Goal: Task Accomplishment & Management: Use online tool/utility

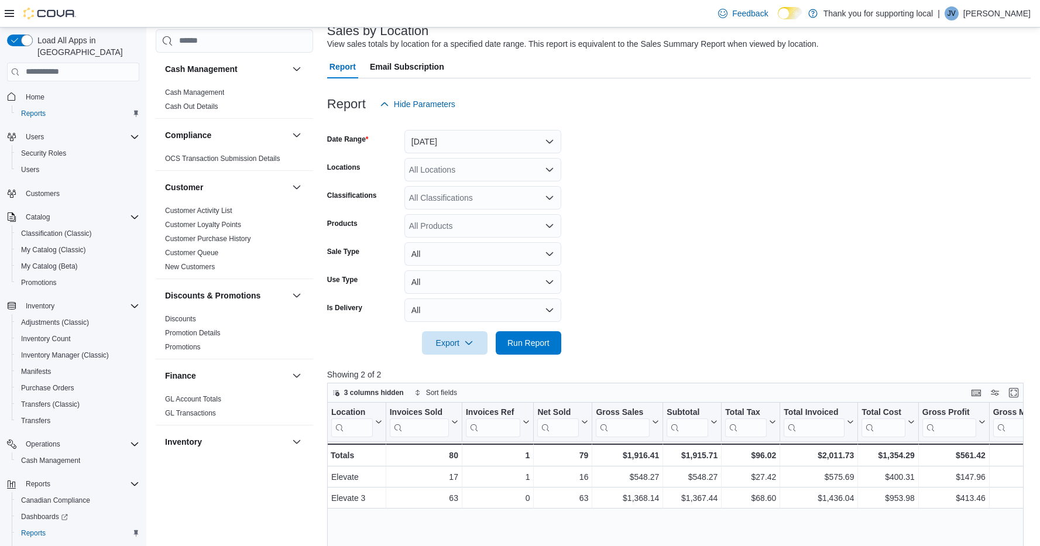
scroll to position [43, 0]
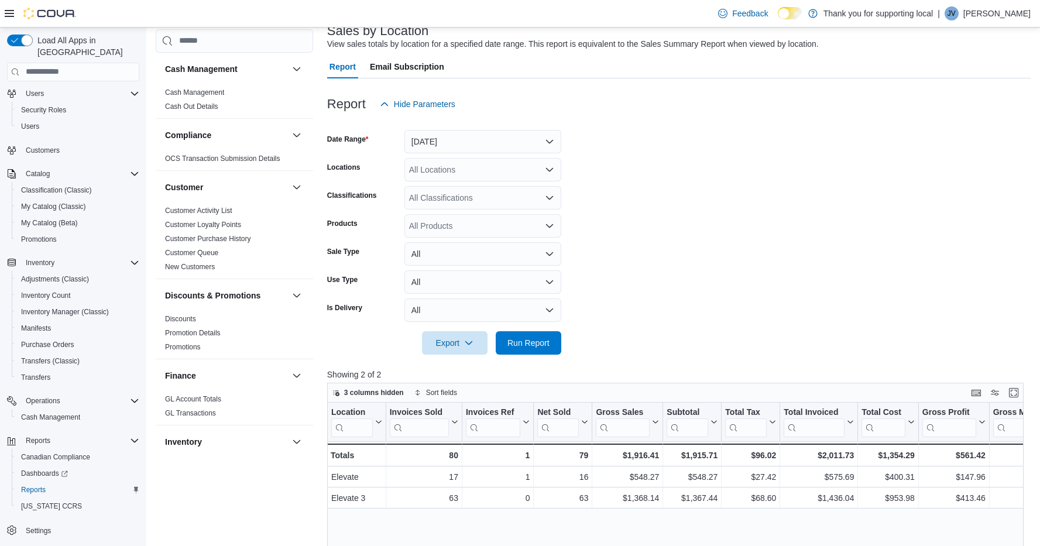
click at [537, 345] on span "Run Report" at bounding box center [528, 343] width 42 height 12
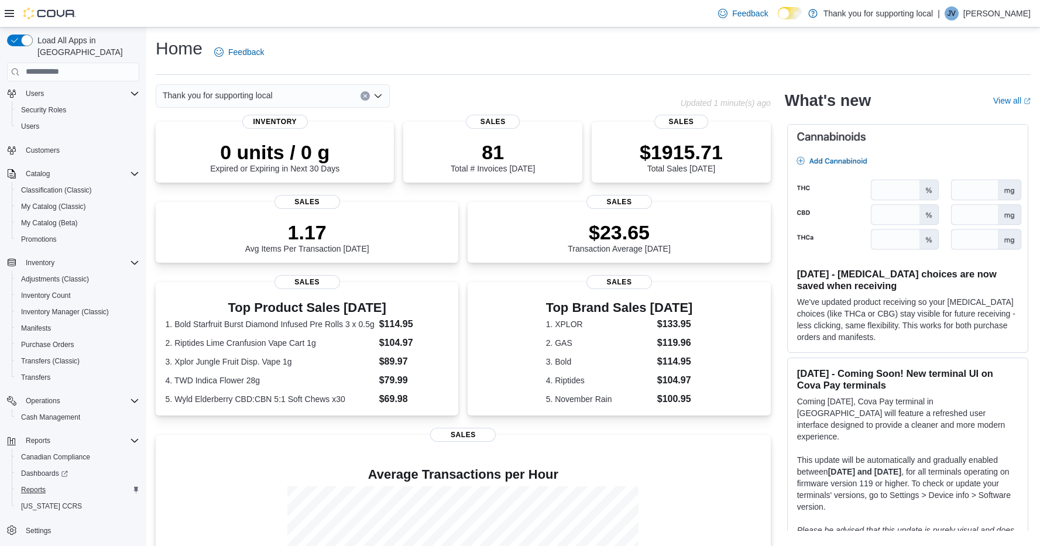
scroll to position [43, 0]
click at [42, 485] on span "Reports" at bounding box center [33, 489] width 25 height 9
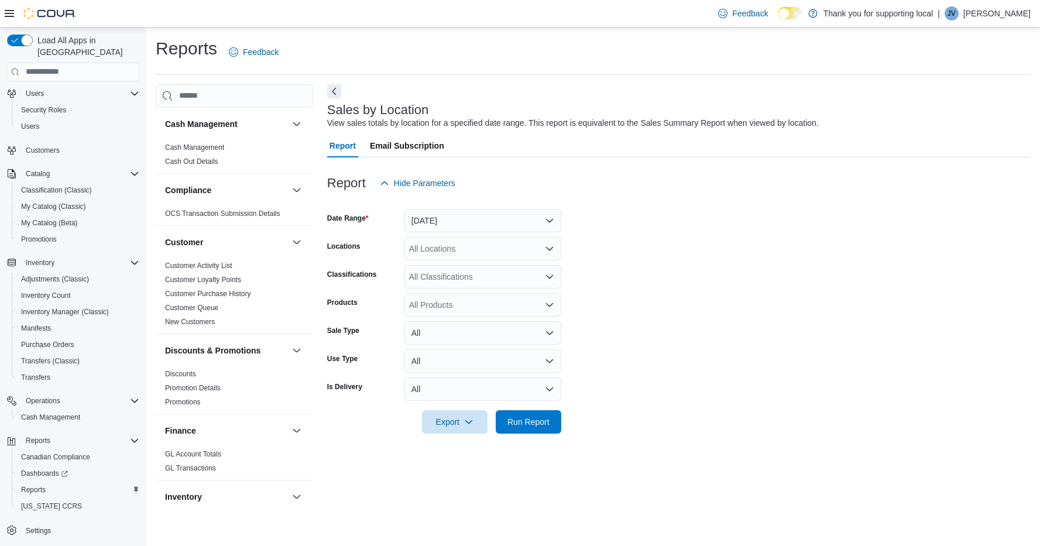
click at [466, 229] on button "Yesterday" at bounding box center [482, 220] width 157 height 23
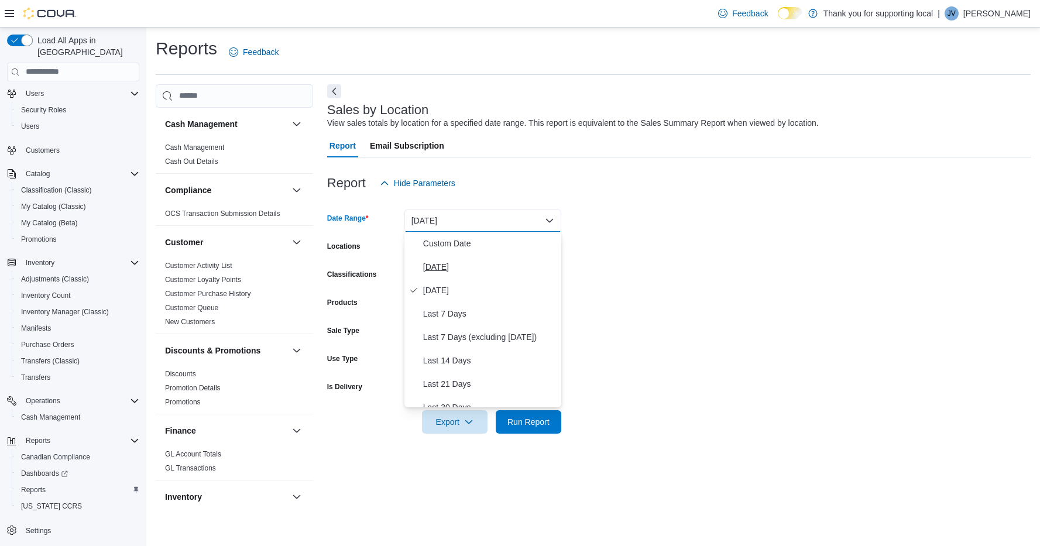
click at [451, 263] on span "[DATE]" at bounding box center [489, 267] width 133 height 14
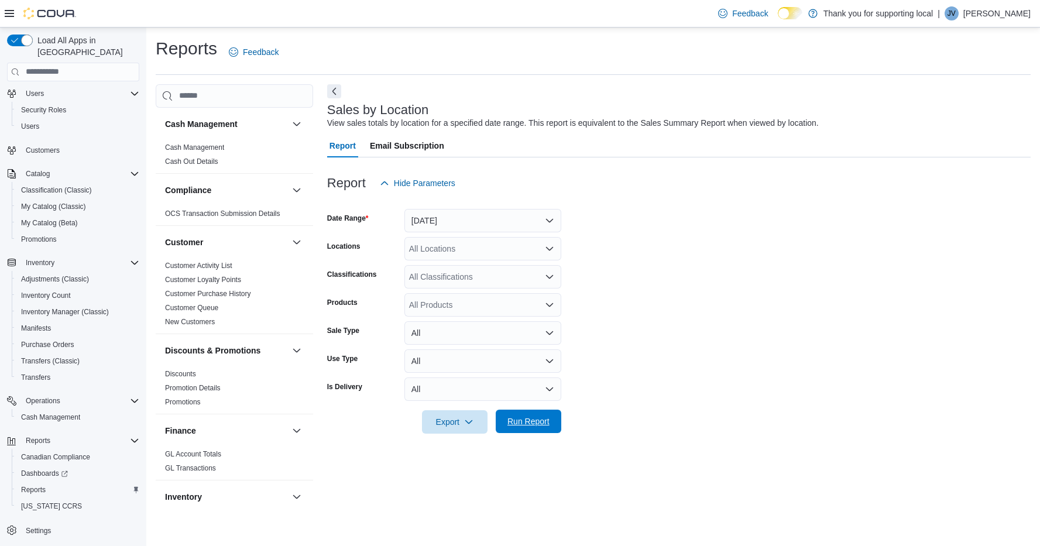
click at [533, 430] on span "Run Report" at bounding box center [529, 421] width 52 height 23
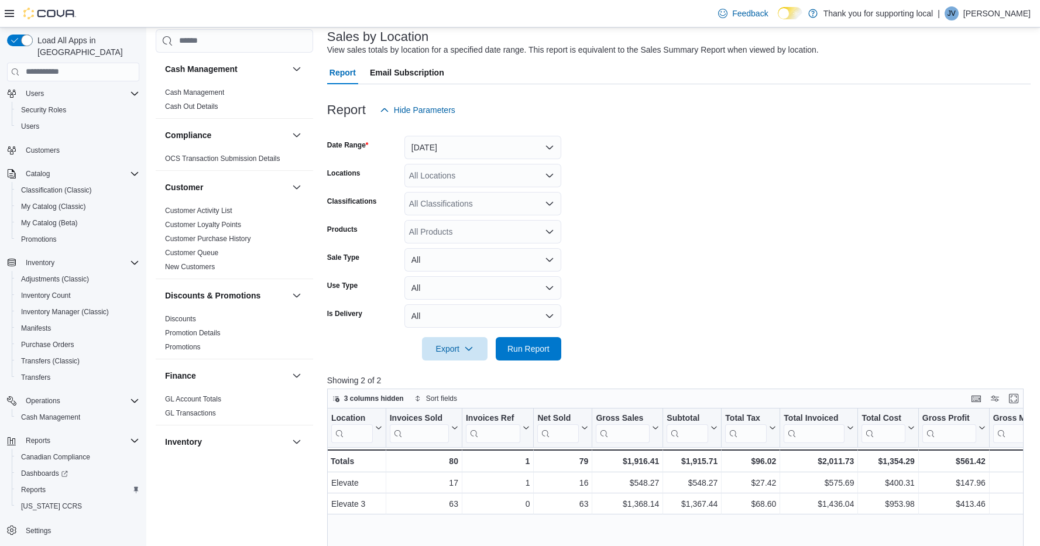
scroll to position [84, 0]
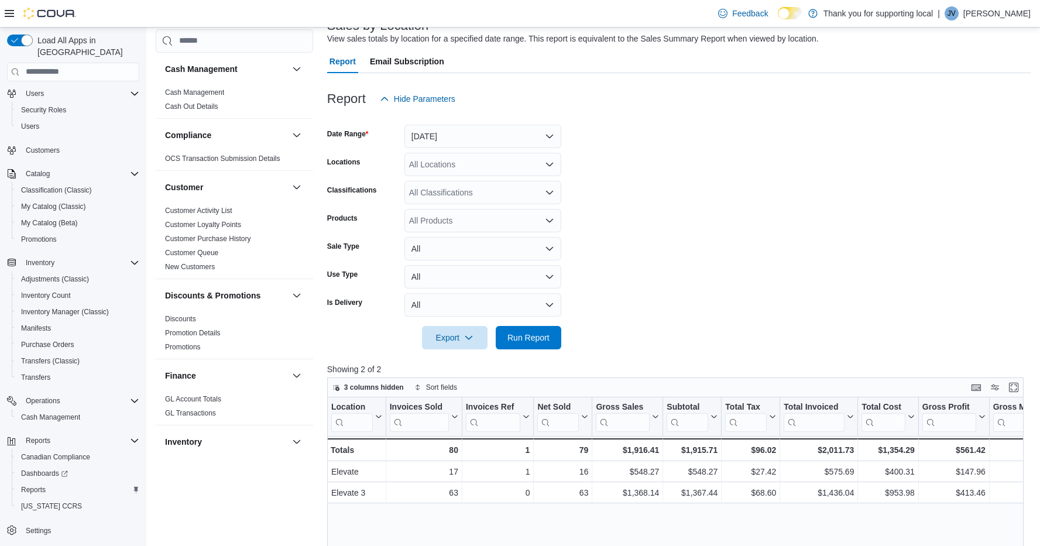
click at [780, 205] on form "Date Range Today Locations All Locations Classifications All Classifications Pr…" at bounding box center [678, 230] width 703 height 239
click at [542, 342] on span "Run Report" at bounding box center [529, 336] width 52 height 23
click at [512, 125] on button "[DATE]" at bounding box center [482, 136] width 157 height 23
click at [467, 246] on span "Week To Date" at bounding box center [489, 241] width 133 height 14
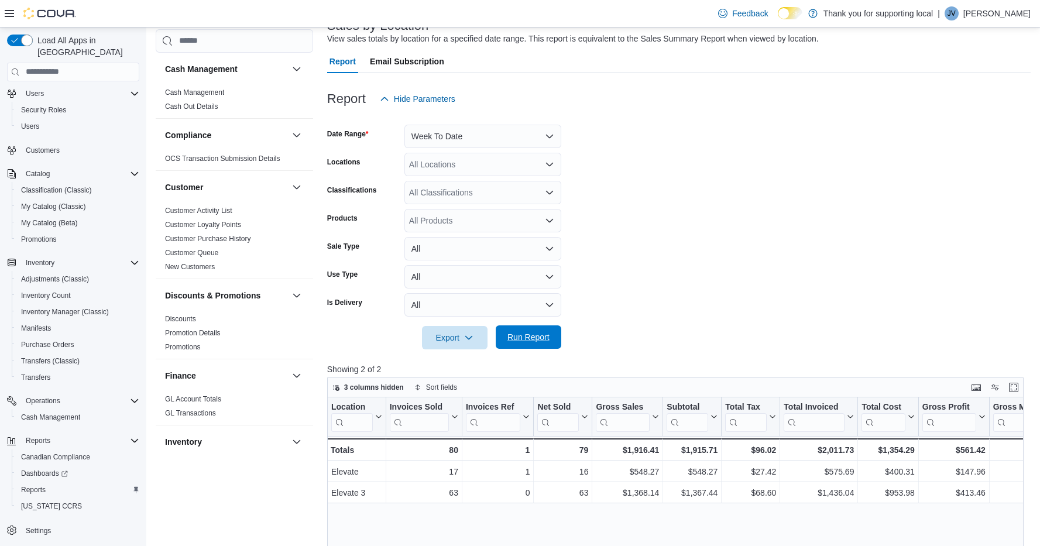
click at [531, 329] on span "Run Report" at bounding box center [529, 336] width 52 height 23
click at [849, 210] on form "Date Range Week To Date Locations All Locations Classifications All Classificat…" at bounding box center [678, 230] width 703 height 239
